Goal: Register for event/course

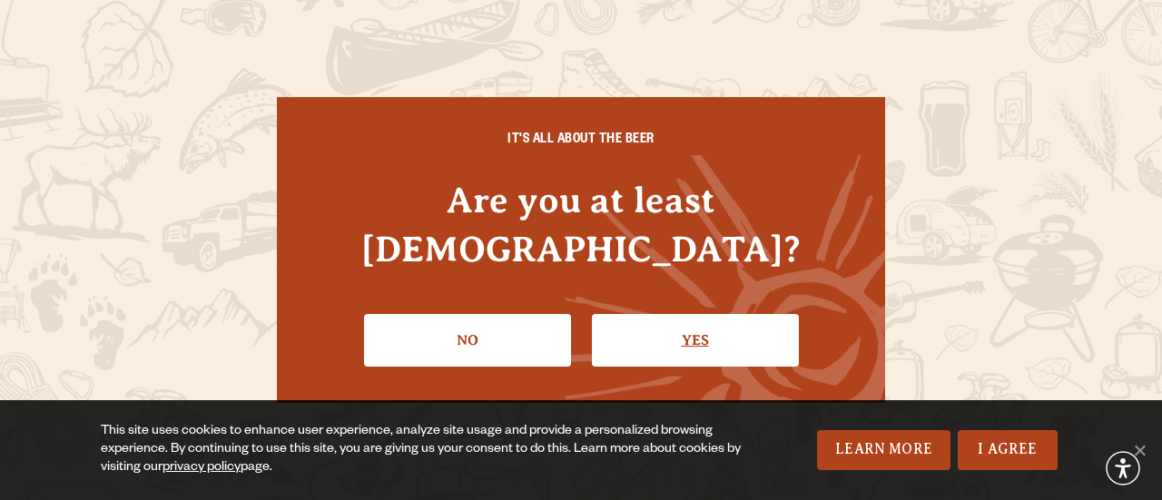
click at [657, 314] on link "Yes" at bounding box center [695, 340] width 207 height 53
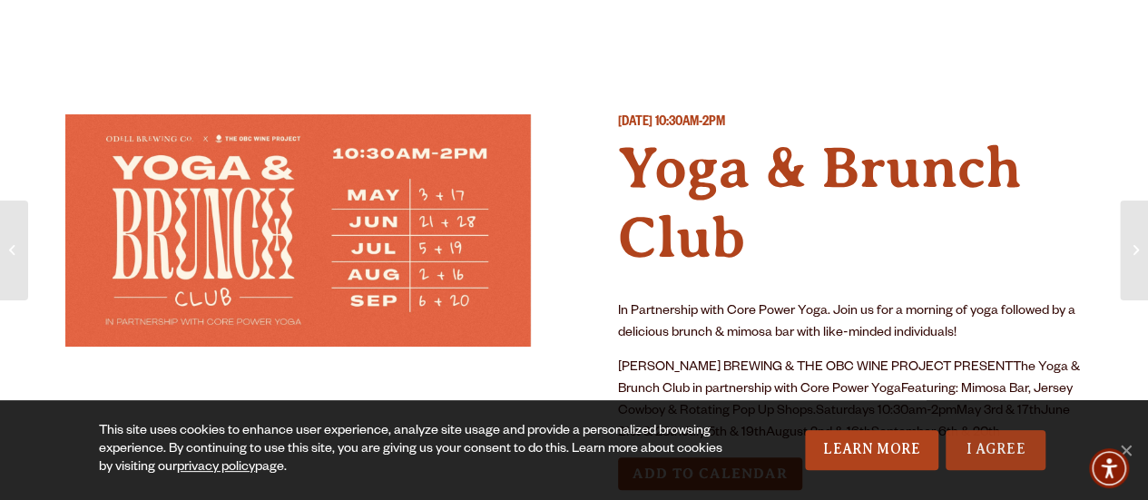
click at [996, 446] on link "I Agree" at bounding box center [996, 450] width 100 height 40
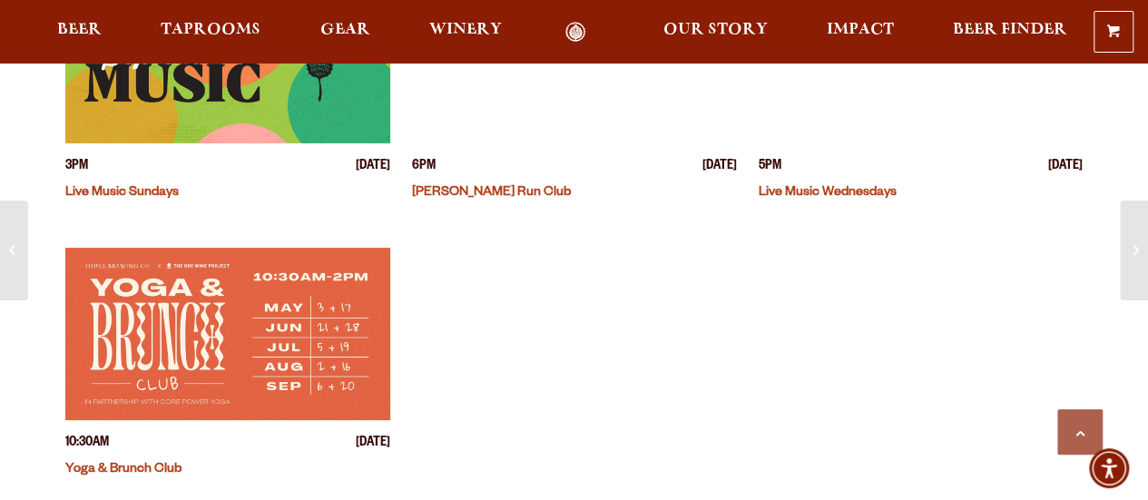
scroll to position [645, 0]
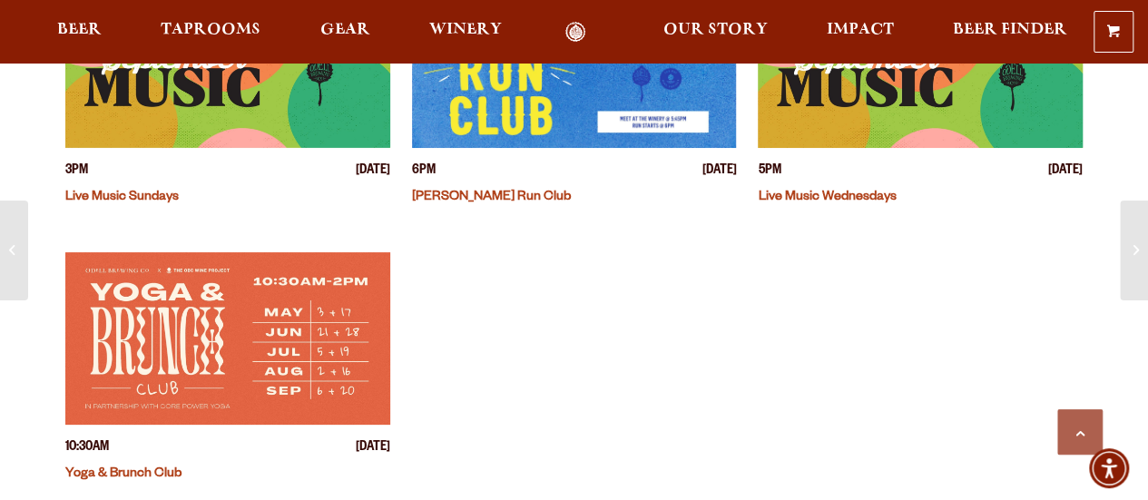
click at [203, 354] on img "View event details" at bounding box center [227, 338] width 325 height 172
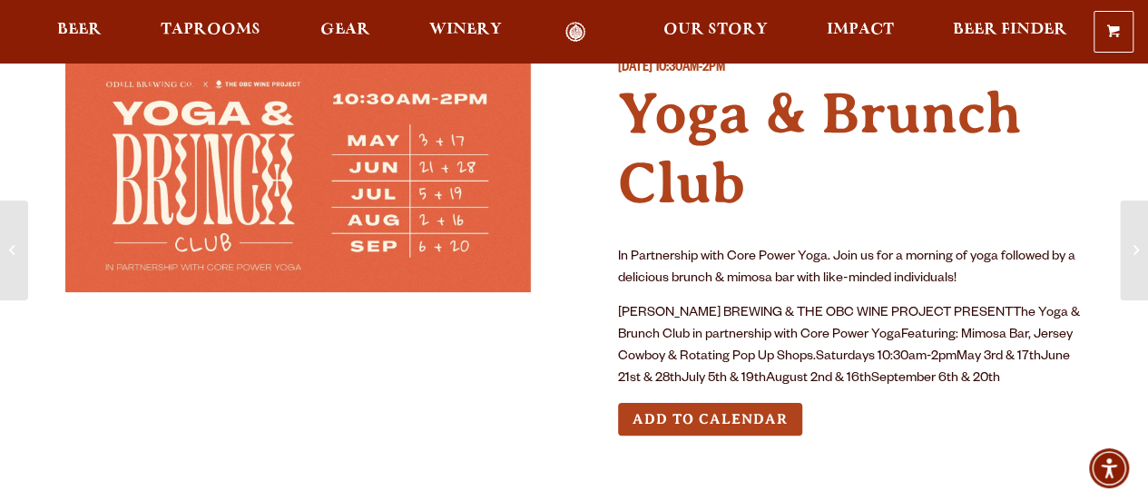
scroll to position [34, 0]
